Goal: Information Seeking & Learning: Learn about a topic

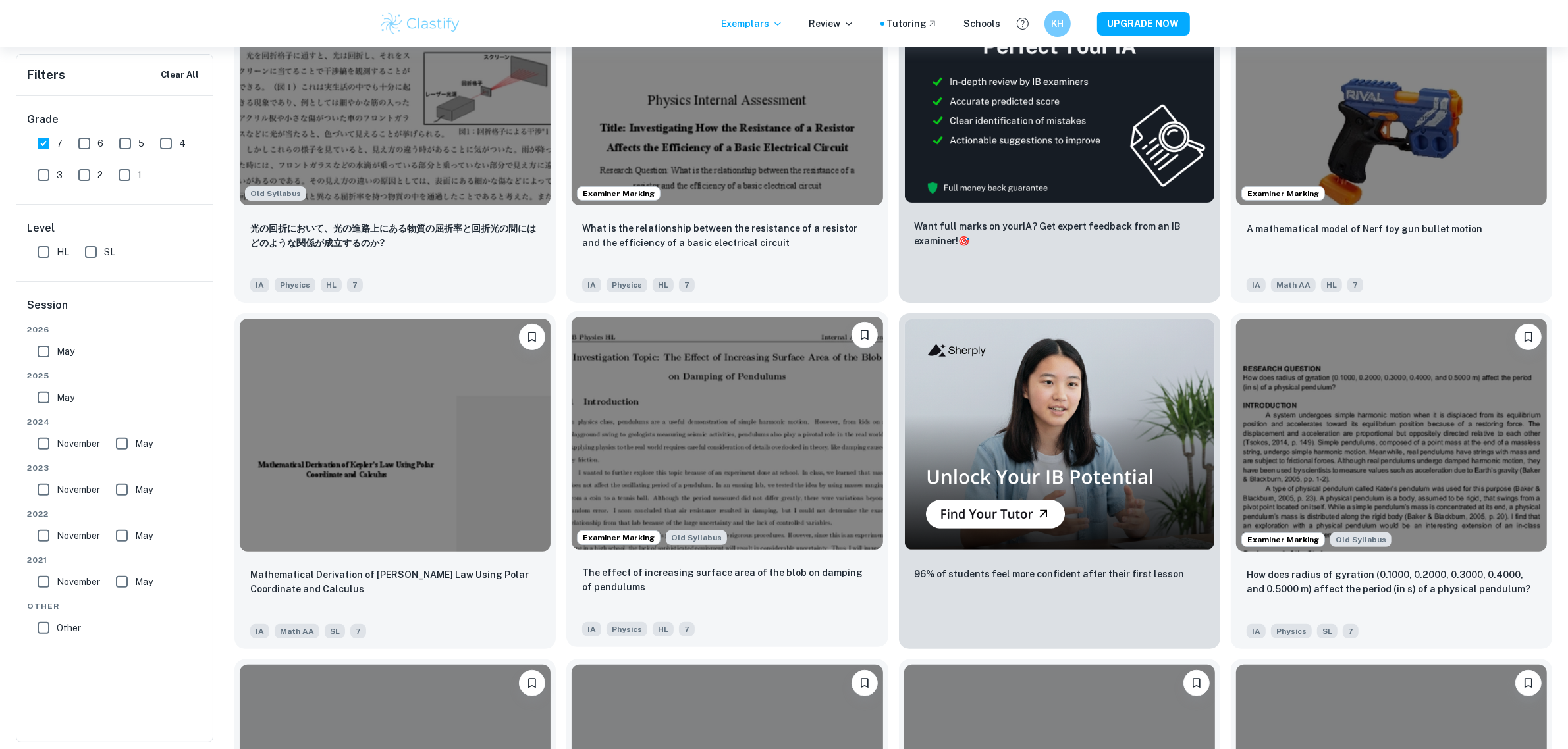
scroll to position [658, 0]
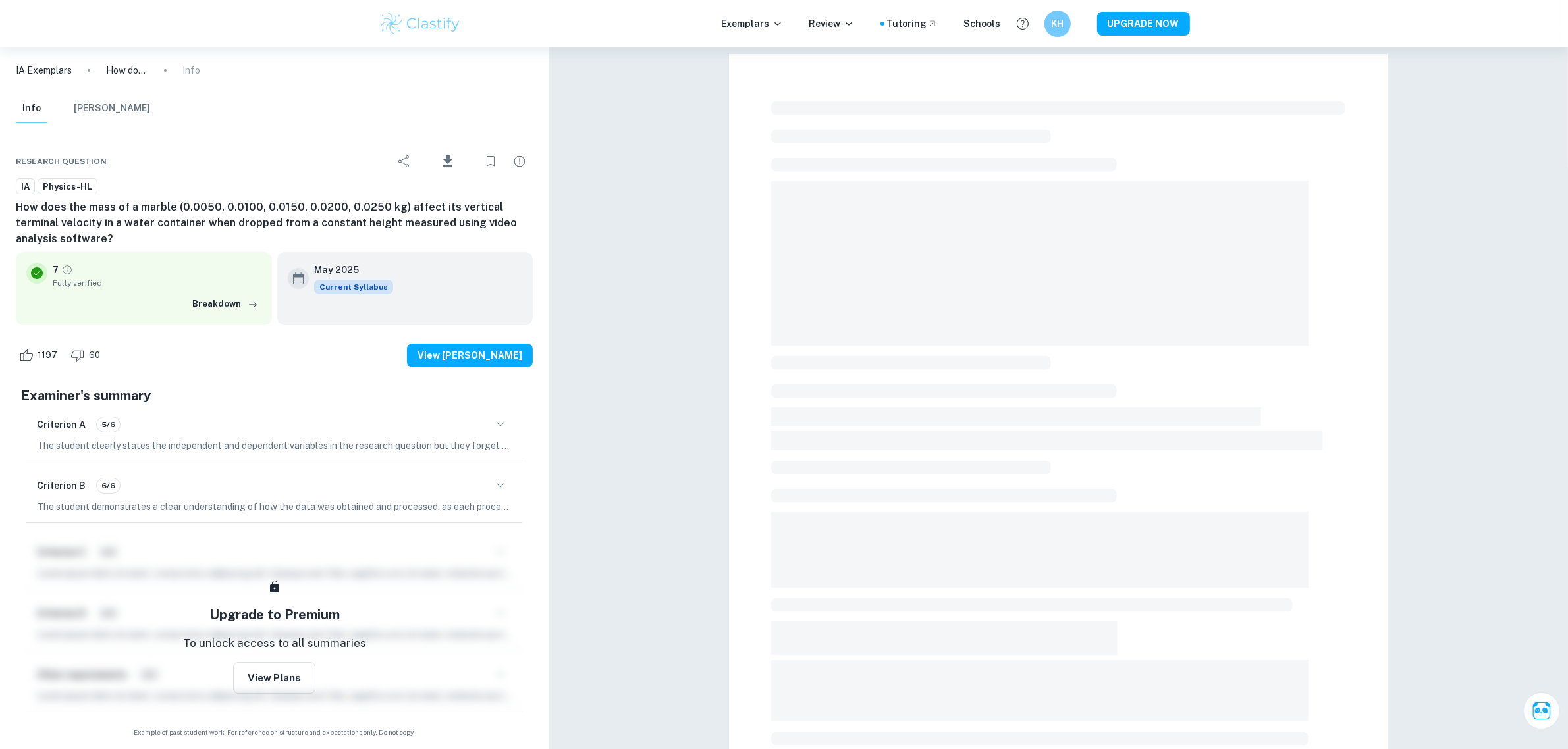
click at [1016, 377] on div at bounding box center [1058, 482] width 574 height 771
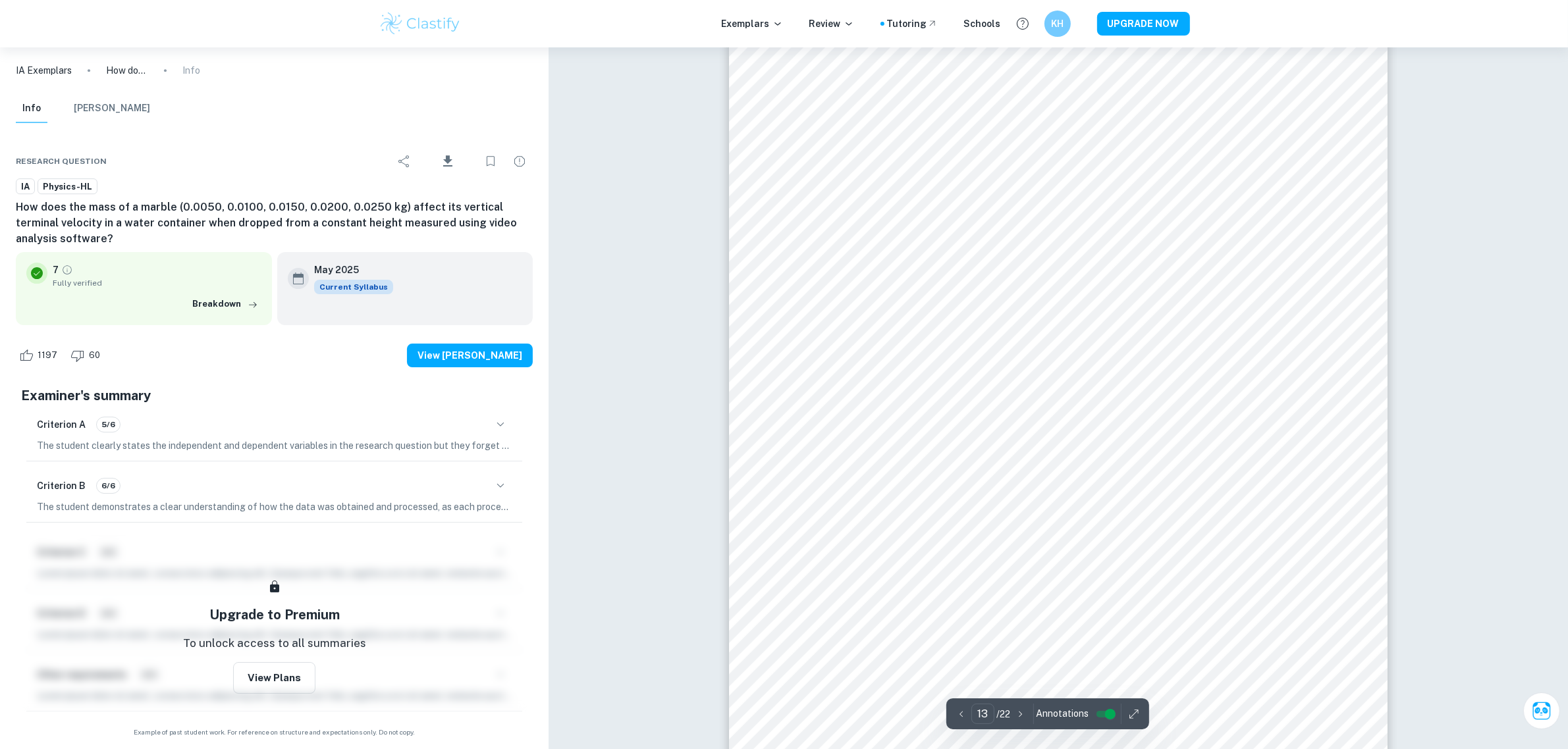
scroll to position [11520, 0]
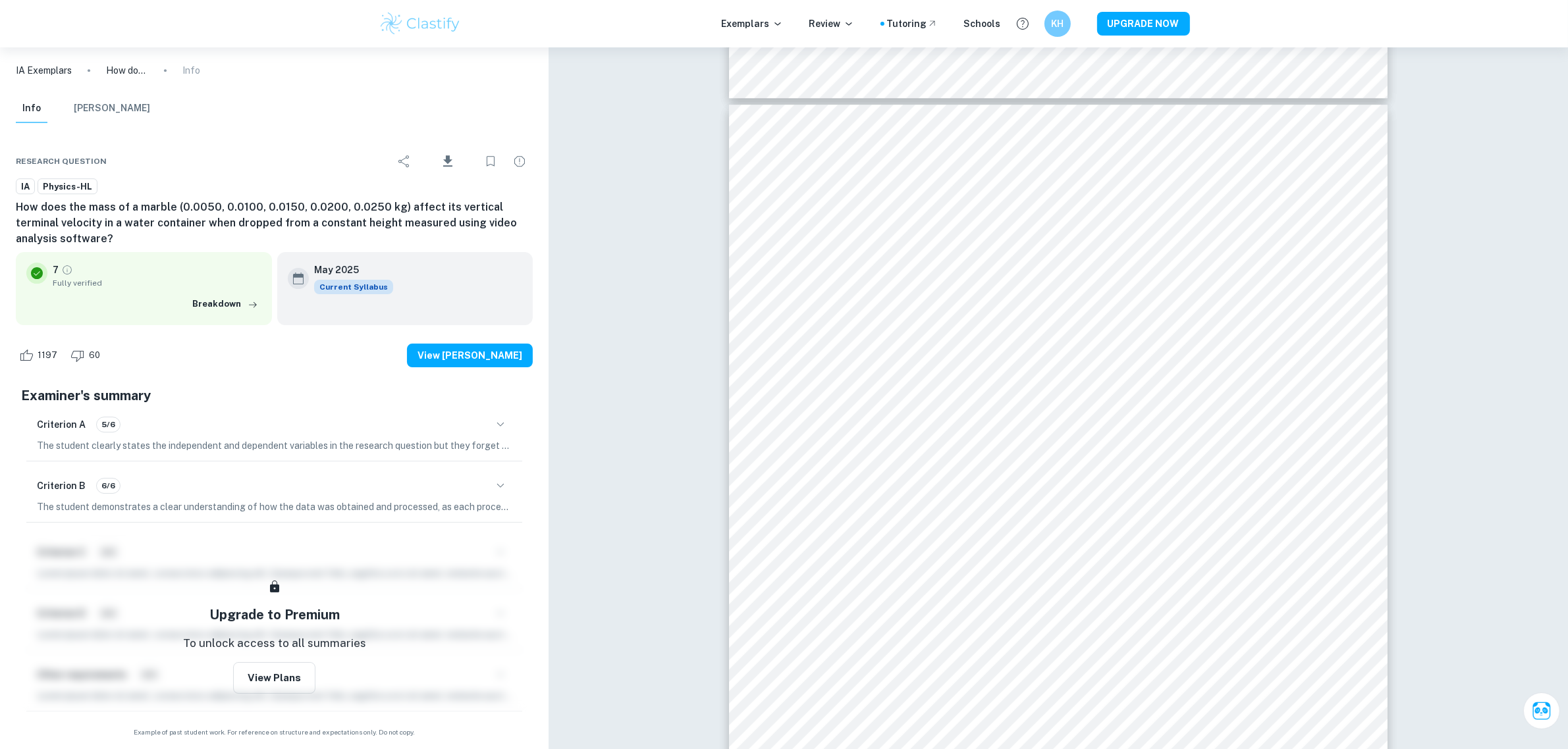
drag, startPoint x: 1491, startPoint y: 207, endPoint x: 1508, endPoint y: 211, distance: 17.5
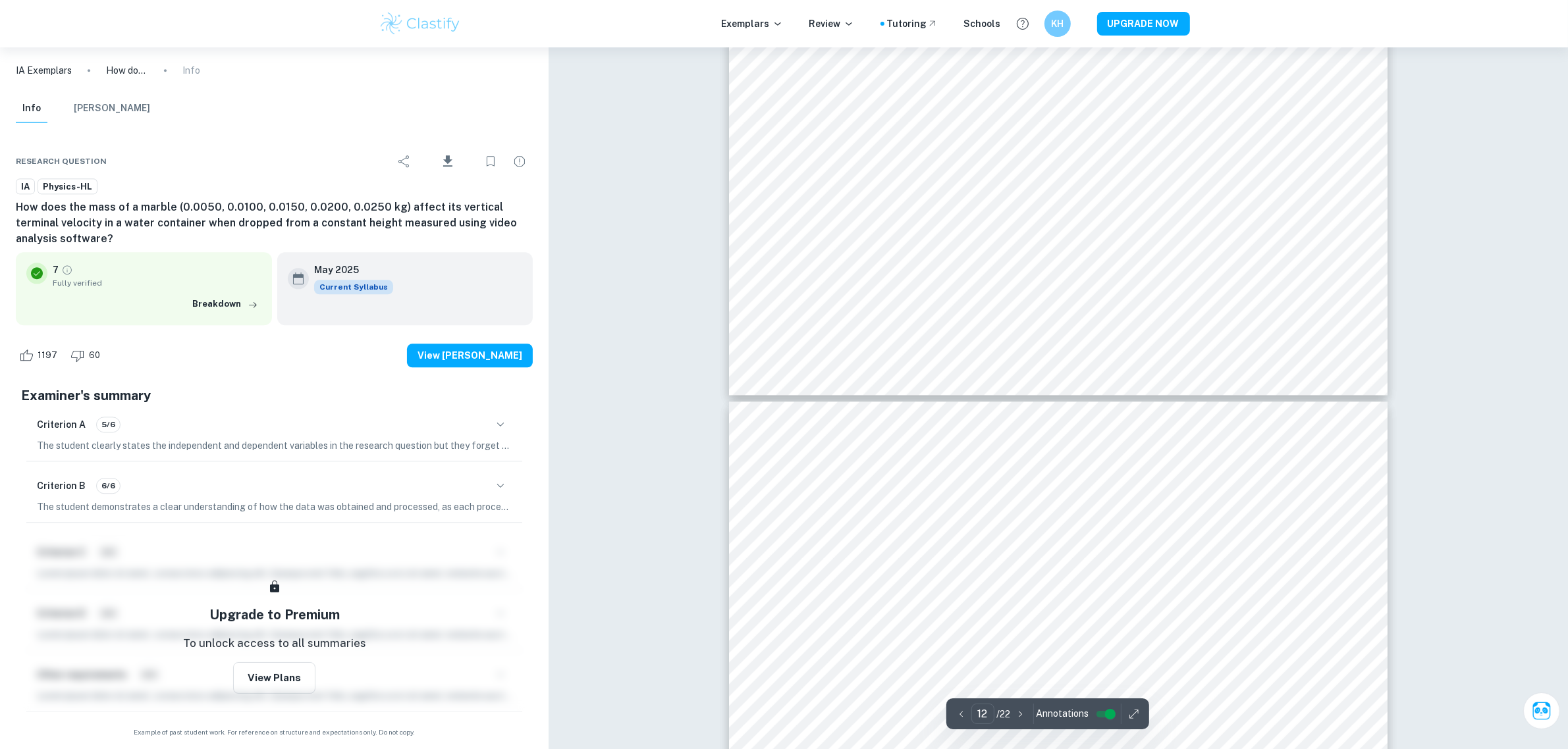
scroll to position [10368, 0]
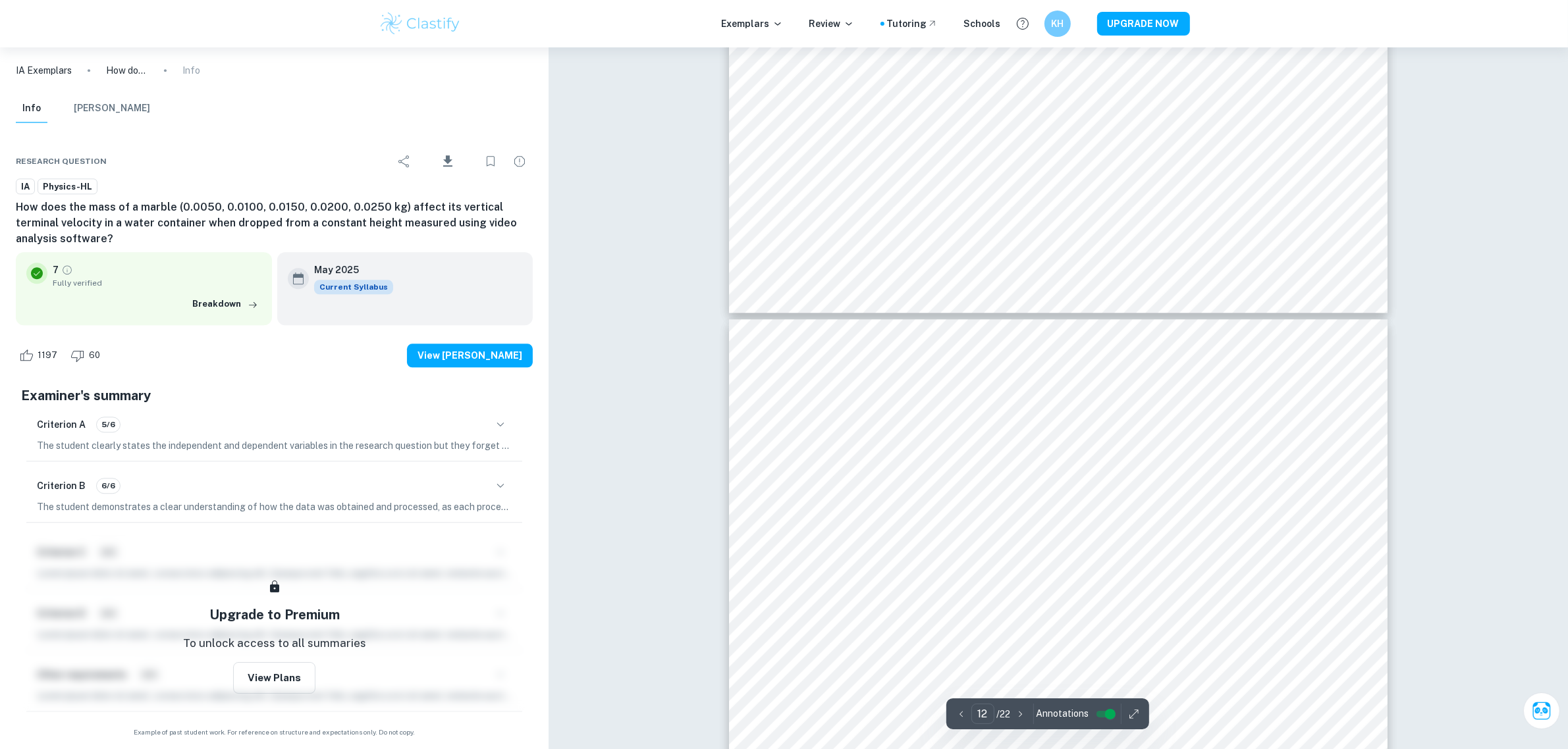
click at [273, 94] on div "Info [PERSON_NAME]" at bounding box center [274, 111] width 538 height 35
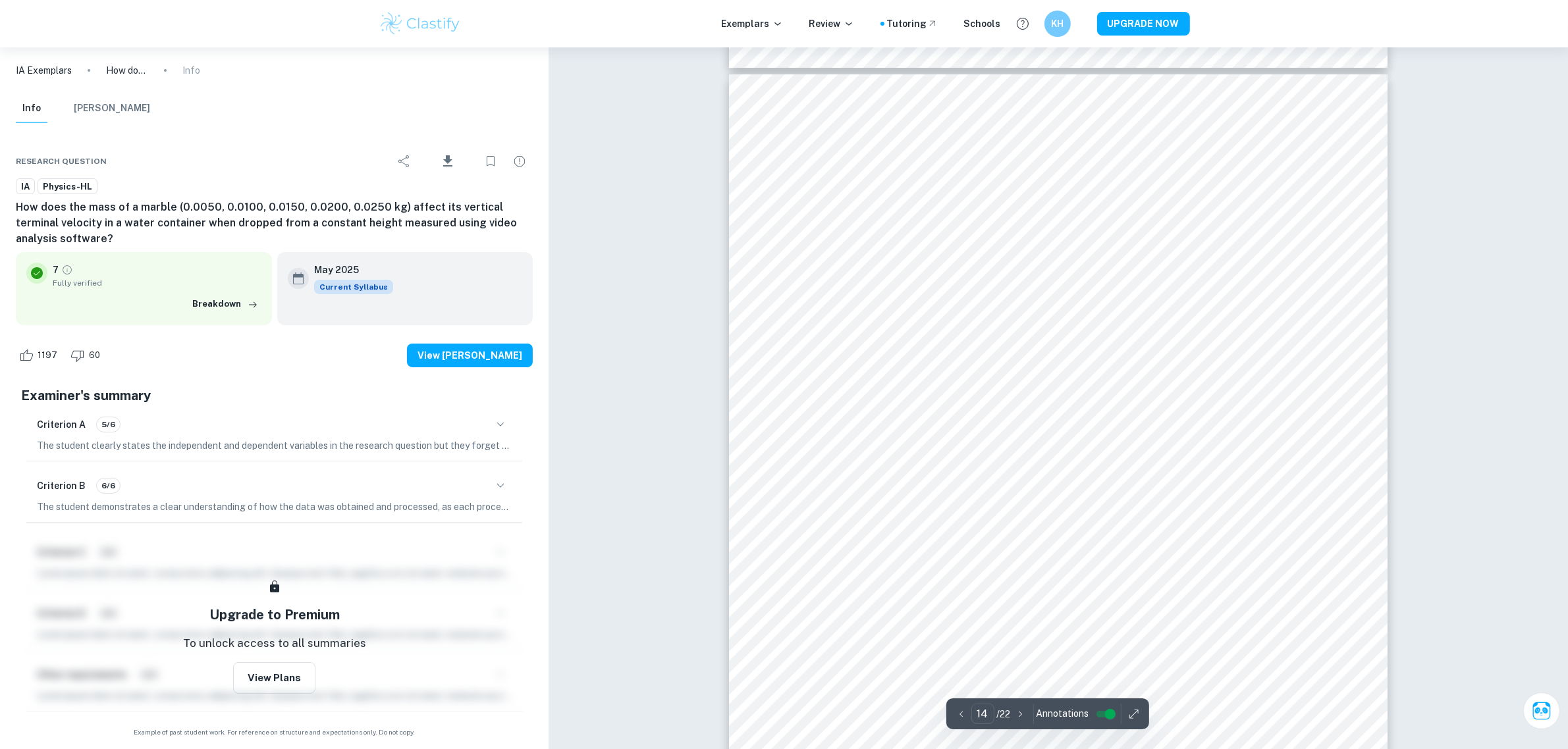
scroll to position [12406, 0]
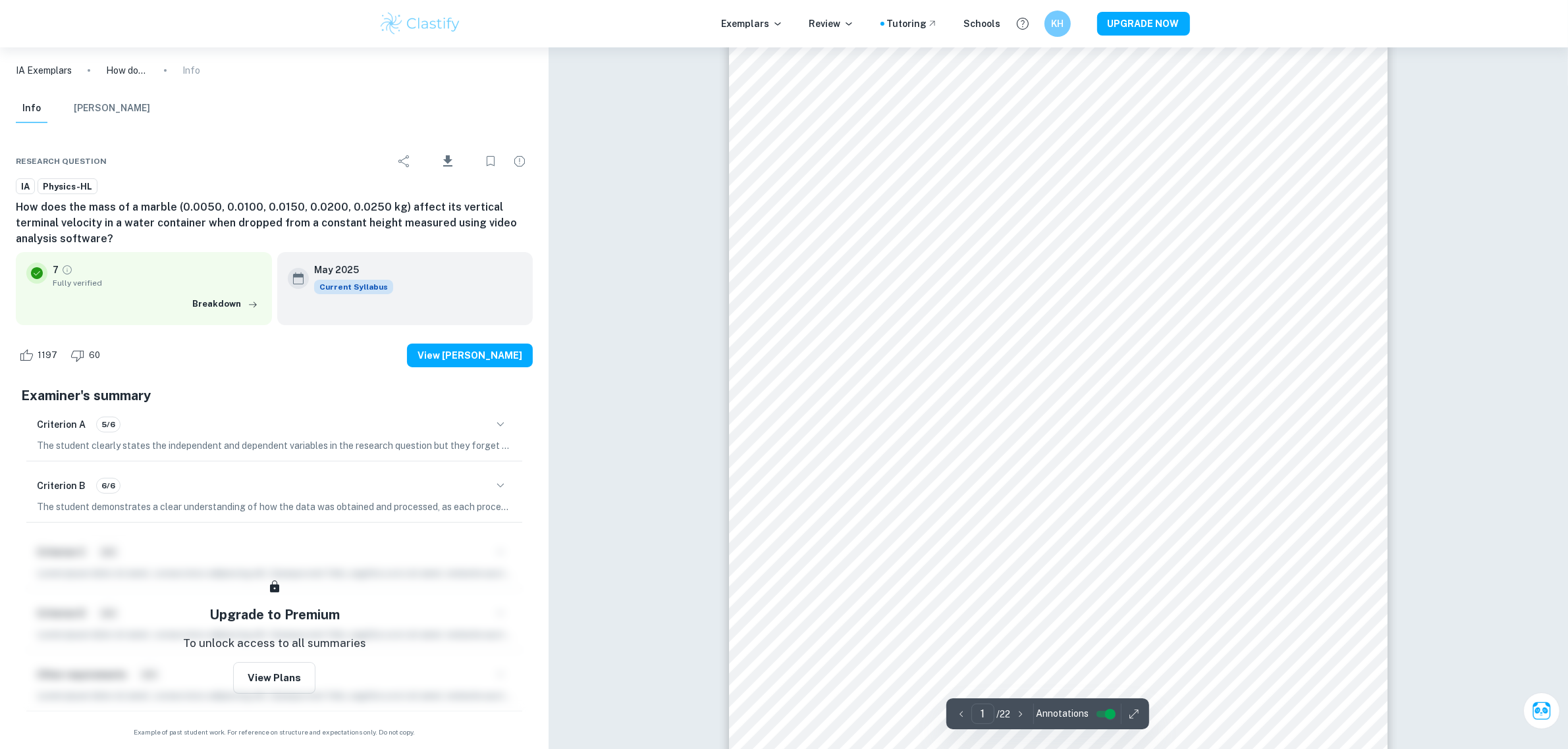
scroll to position [0, 0]
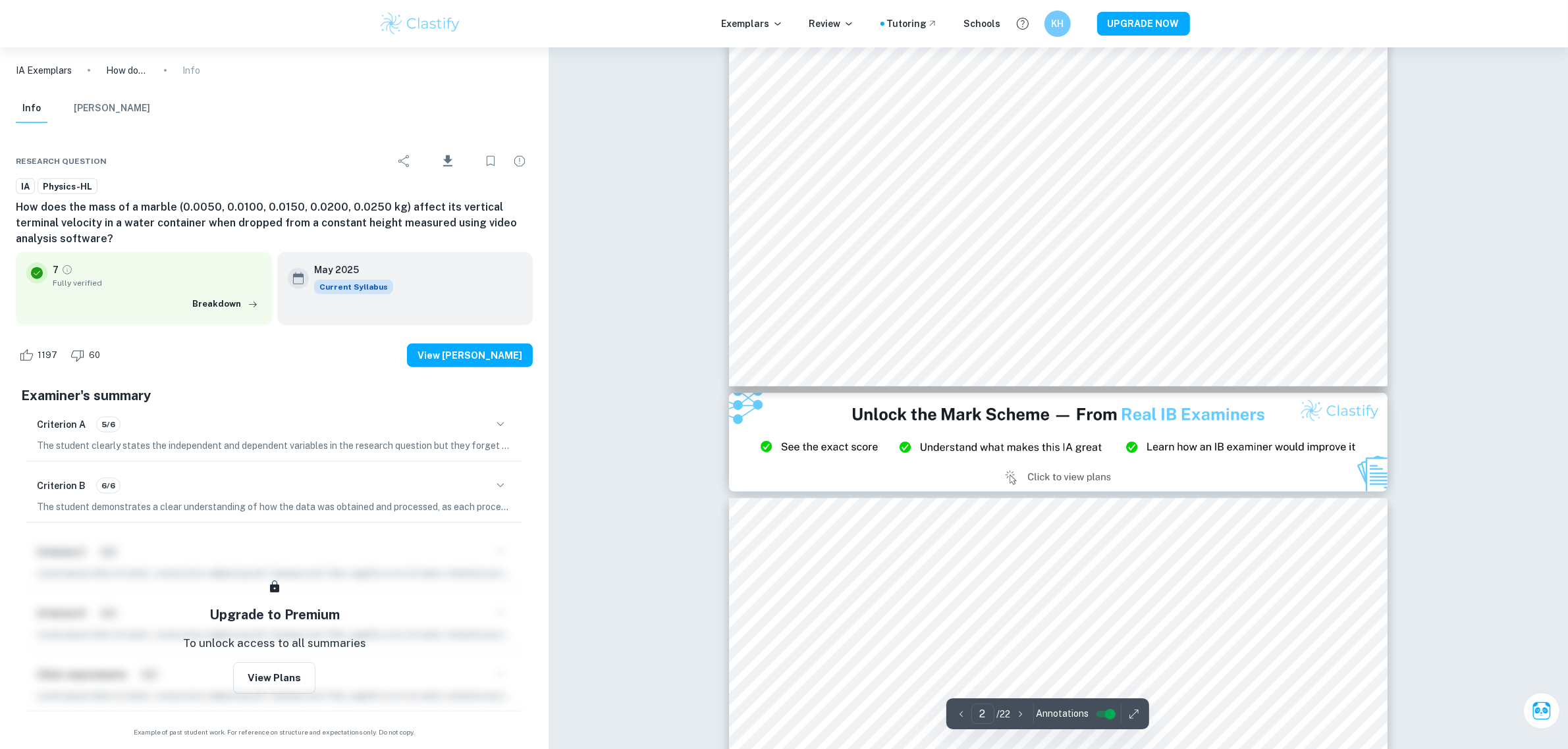
drag, startPoint x: 1465, startPoint y: 308, endPoint x: 1466, endPoint y: 372, distance: 64.0
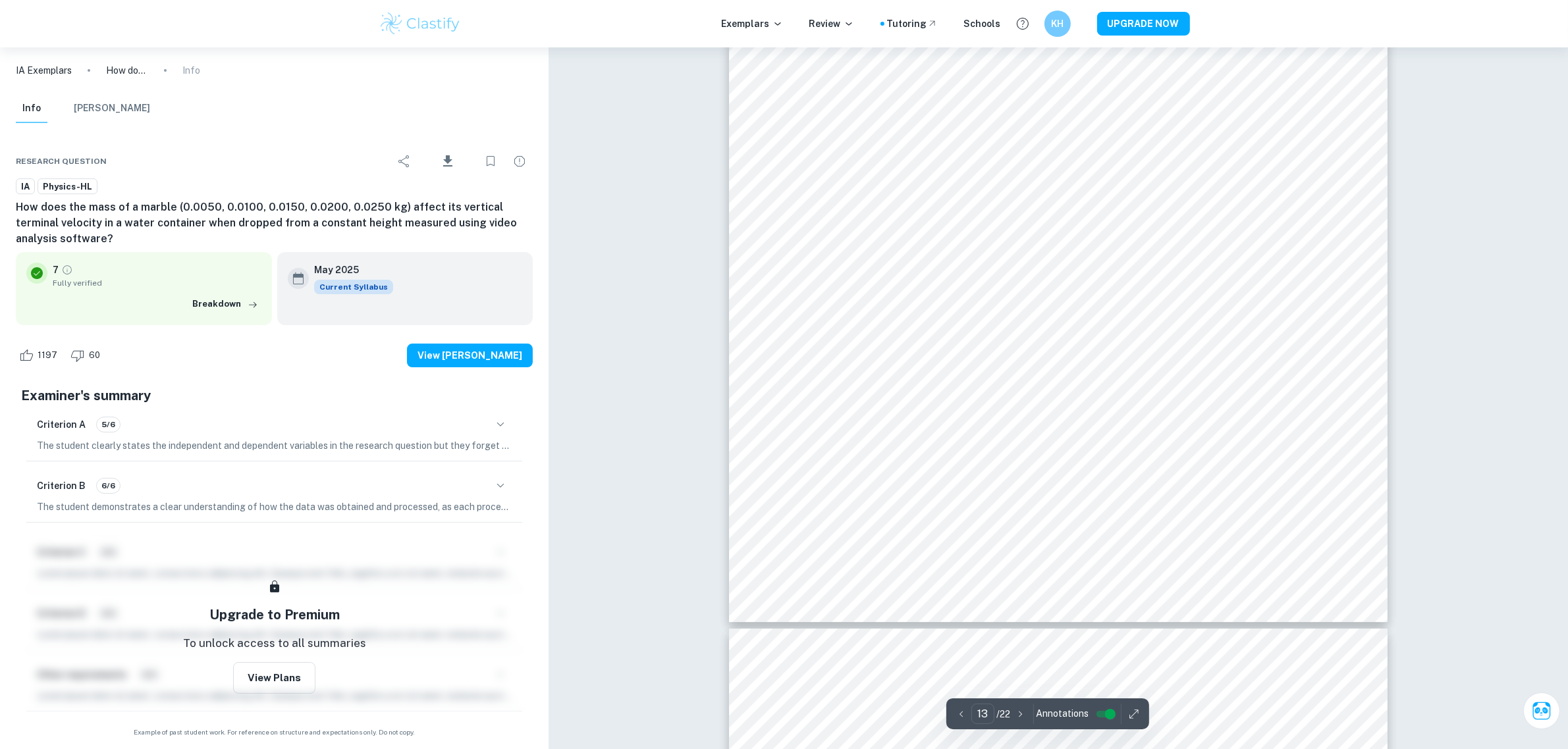
scroll to position [11851, 0]
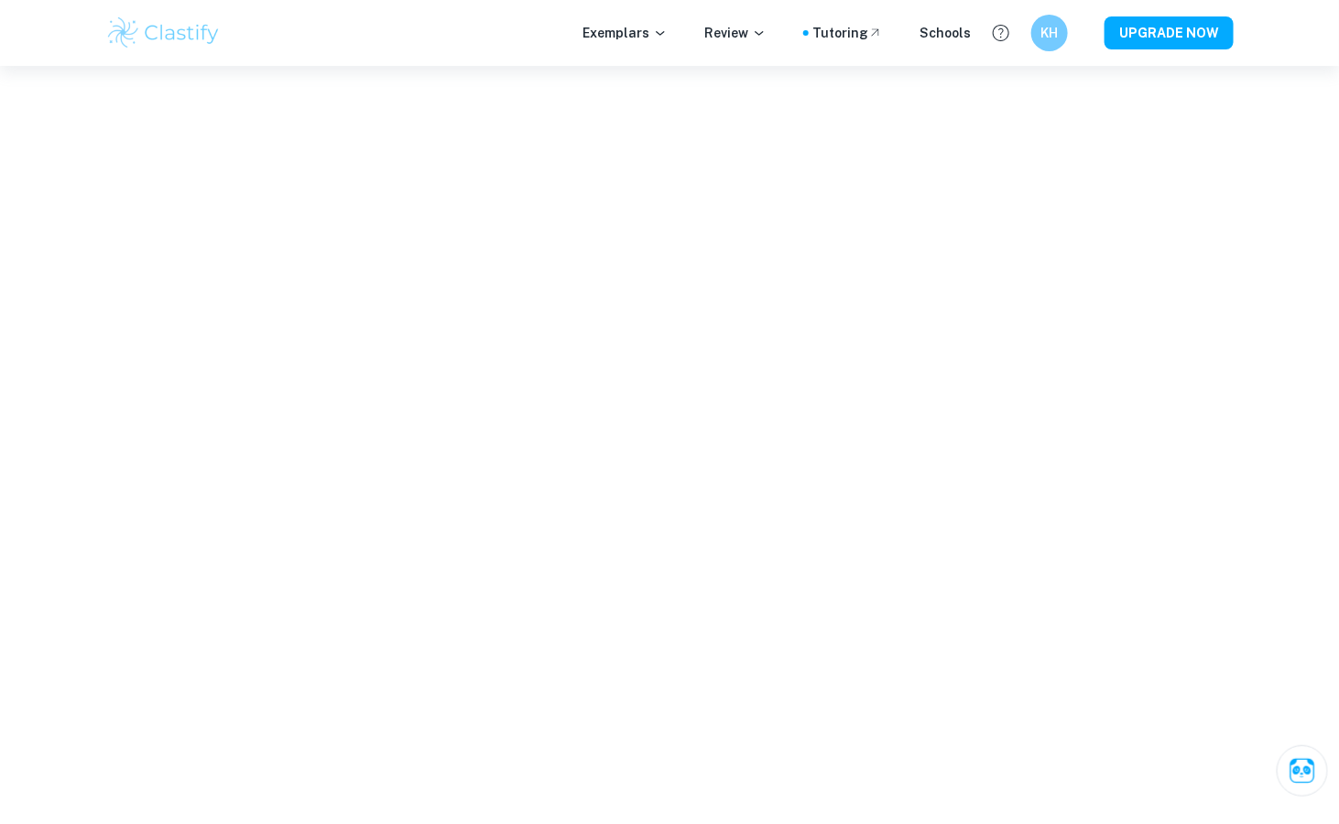
type input "13"
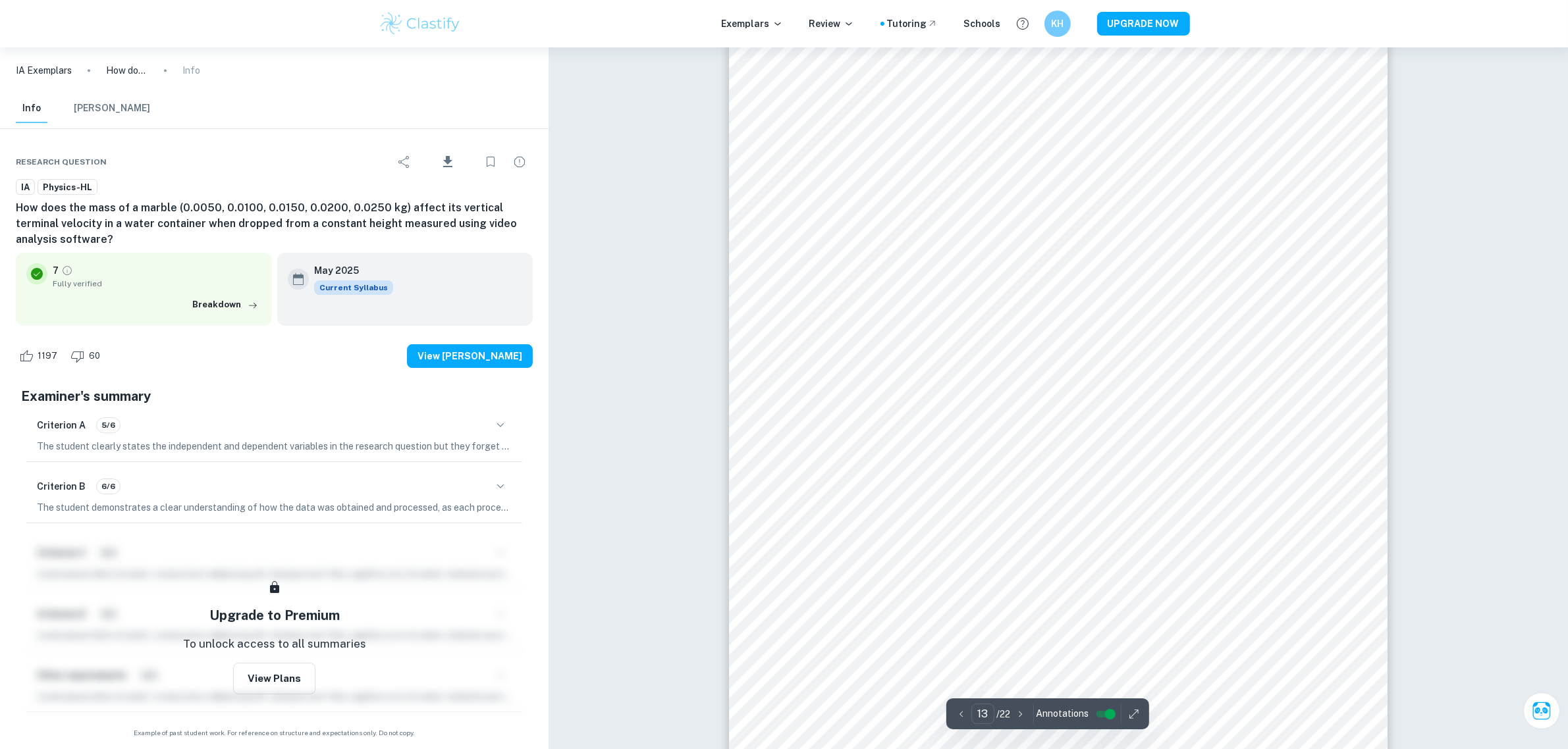
scroll to position [11604, 0]
